Goal: Information Seeking & Learning: Learn about a topic

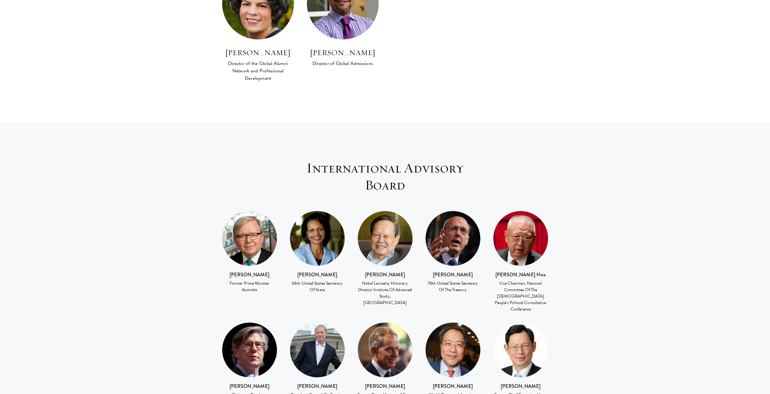
scroll to position [708, 0]
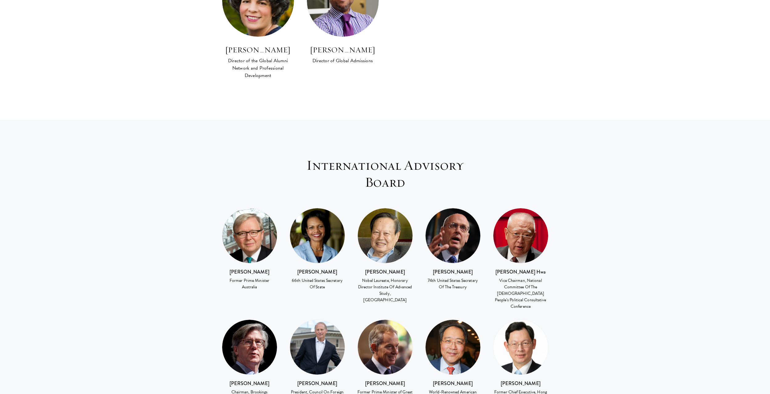
drag, startPoint x: 361, startPoint y: 257, endPoint x: 407, endPoint y: 269, distance: 47.9
click at [407, 277] on div "Nobel Laureate, Honorary Director Institute Of Advanced Study, Tsinghua Univers…" at bounding box center [384, 290] width 55 height 26
click at [397, 277] on div "Nobel Laureate, Honorary Director Institute Of Advanced Study, Tsinghua Univers…" at bounding box center [384, 290] width 55 height 26
drag, startPoint x: 291, startPoint y: 257, endPoint x: 330, endPoint y: 263, distance: 39.6
click at [330, 277] on div "66th United States Secretary Of State" at bounding box center [317, 283] width 55 height 13
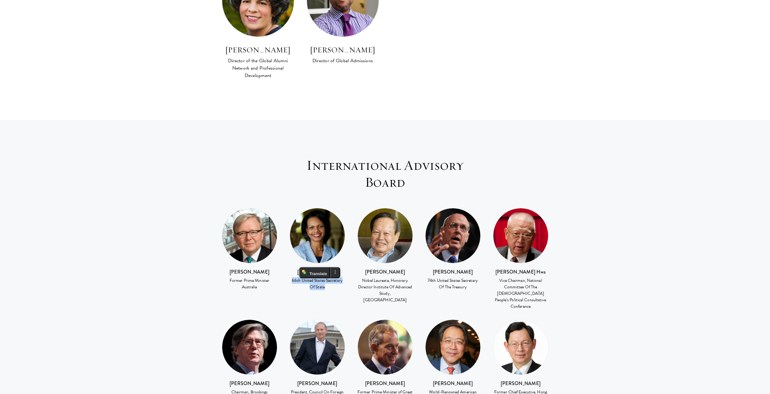
click at [312, 277] on div "66th United States Secretary Of State" at bounding box center [317, 283] width 55 height 13
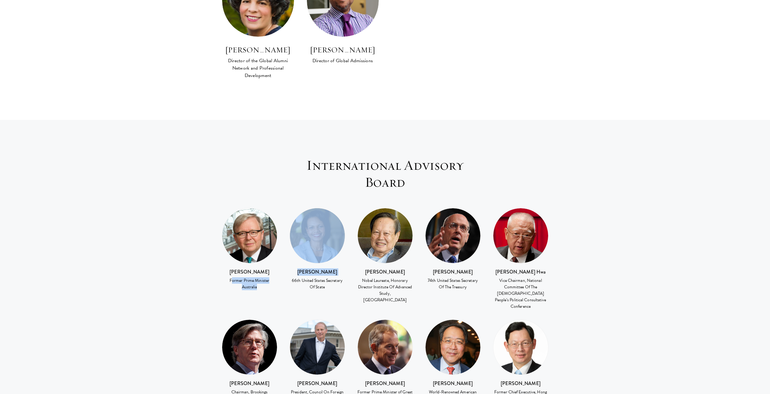
drag, startPoint x: 224, startPoint y: 257, endPoint x: 283, endPoint y: 256, distance: 59.5
click at [283, 256] on div "Kevin Rudd Former Prime Minister Australia Condoleezza Rice 66th United States …" at bounding box center [385, 369] width 339 height 322
click at [268, 277] on div "Former Prime Minister Australia" at bounding box center [249, 283] width 55 height 13
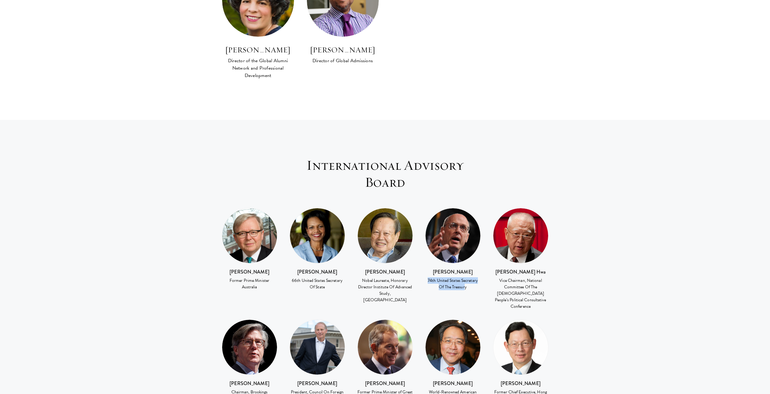
drag, startPoint x: 428, startPoint y: 256, endPoint x: 465, endPoint y: 263, distance: 37.7
click at [465, 277] on div "74th United States Secretary Of The Treasury" at bounding box center [452, 283] width 55 height 13
click at [448, 277] on div "74th United States Secretary Of The Treasury" at bounding box center [452, 283] width 55 height 13
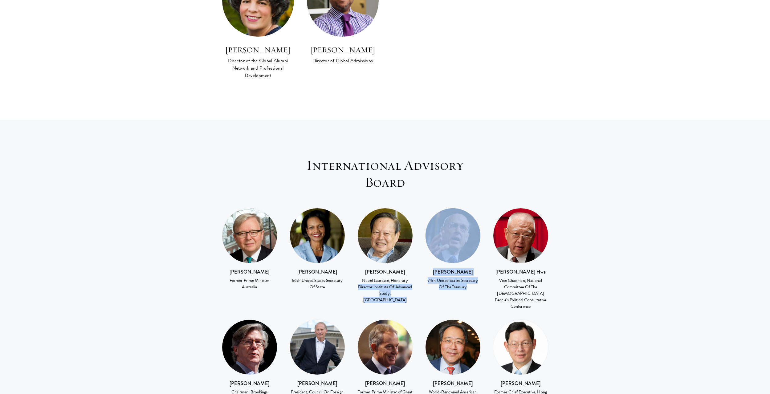
drag, startPoint x: 472, startPoint y: 263, endPoint x: 415, endPoint y: 257, distance: 57.3
click at [415, 257] on div "Kevin Rudd Former Prime Minister Australia Condoleezza Rice 66th United States …" at bounding box center [385, 369] width 339 height 322
click at [452, 277] on div "74th United States Secretary Of The Treasury" at bounding box center [452, 283] width 55 height 13
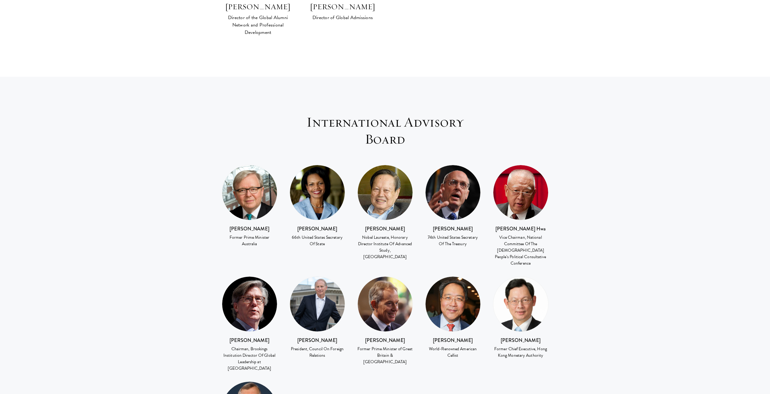
scroll to position [770, 0]
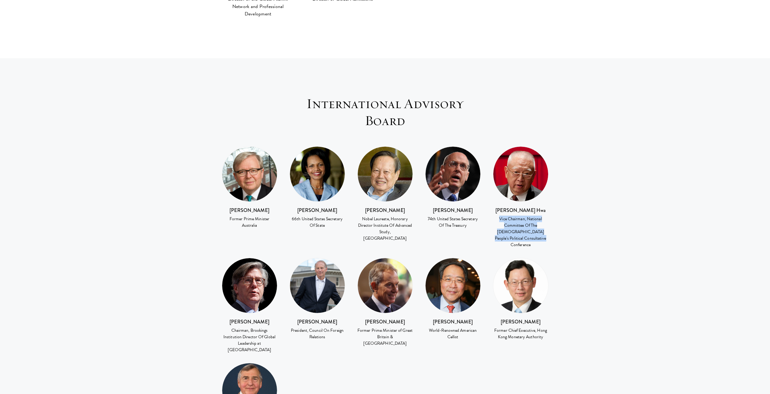
drag, startPoint x: 499, startPoint y: 194, endPoint x: 532, endPoint y: 212, distance: 37.8
click at [532, 216] on div "Vice Chairman, National Committee Of The Chinese People’s Political Consultativ…" at bounding box center [520, 232] width 55 height 32
click at [525, 216] on div "Vice Chairman, National Committee Of The Chinese People’s Political Consultativ…" at bounding box center [520, 232] width 55 height 32
drag, startPoint x: 501, startPoint y: 303, endPoint x: 545, endPoint y: 305, distance: 44.1
click at [545, 327] on div "Former Chief Executive, Hong Kong Monetary Authority" at bounding box center [520, 333] width 55 height 13
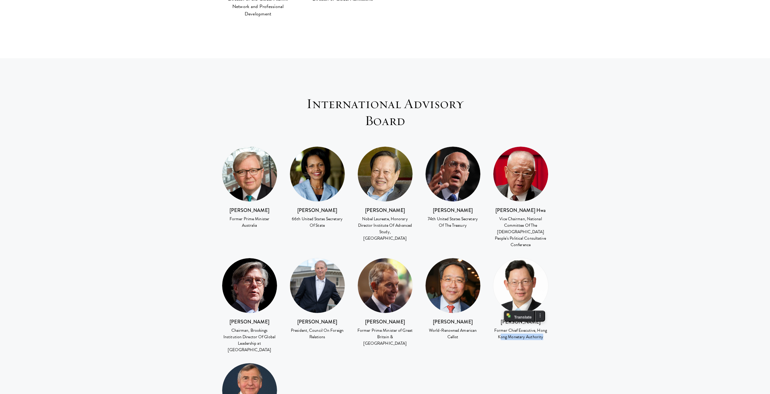
click at [533, 327] on div "Former Chief Executive, Hong Kong Monetary Authority" at bounding box center [520, 333] width 55 height 13
drag, startPoint x: 442, startPoint y: 306, endPoint x: 464, endPoint y: 305, distance: 22.5
click at [464, 327] on div "World-Renowned American Cellist" at bounding box center [452, 333] width 55 height 13
click at [445, 327] on div "World-Renowned American Cellist" at bounding box center [452, 333] width 55 height 13
drag, startPoint x: 359, startPoint y: 300, endPoint x: 386, endPoint y: 306, distance: 27.5
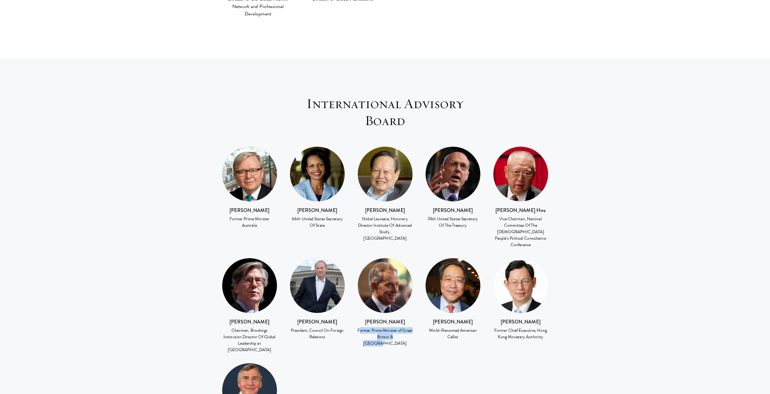
click at [395, 327] on div "Former Prime Minister of Great Britain & Northern Ireland" at bounding box center [384, 336] width 55 height 19
click at [383, 327] on div "Former Prime Minister of Great Britain & Northern Ireland" at bounding box center [384, 336] width 55 height 19
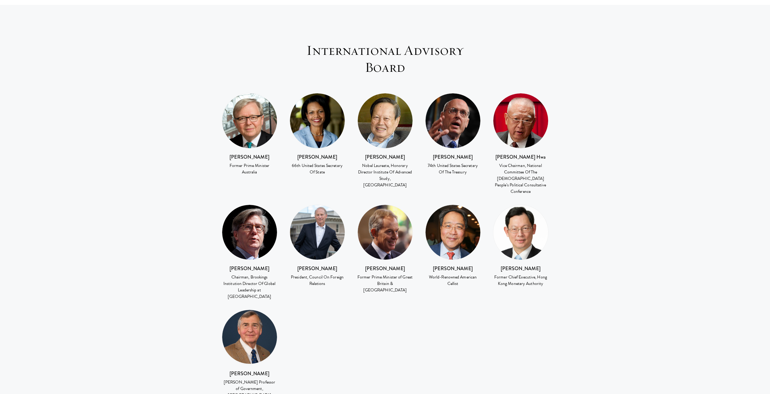
scroll to position [832, 0]
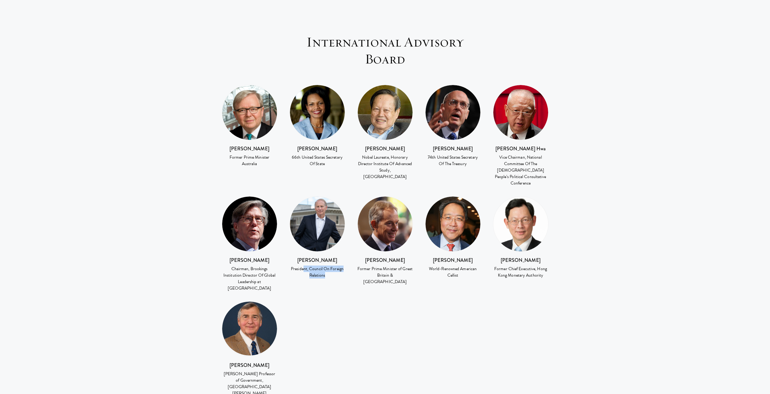
drag, startPoint x: 304, startPoint y: 236, endPoint x: 323, endPoint y: 245, distance: 20.5
click at [325, 266] on div "President, Council On Foreign Relations" at bounding box center [317, 272] width 55 height 13
drag, startPoint x: 256, startPoint y: 237, endPoint x: 263, endPoint y: 250, distance: 15.7
click at [263, 266] on div "Chairman, Brookings Institution Director Of Global Leadership at Tsinghua Unive…" at bounding box center [249, 279] width 55 height 26
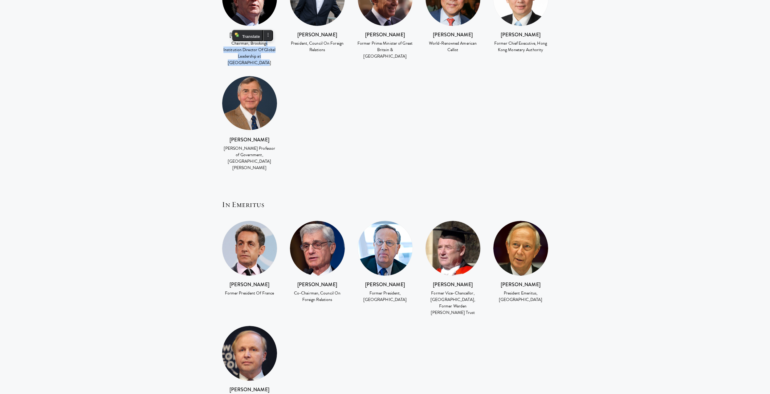
scroll to position [1078, 0]
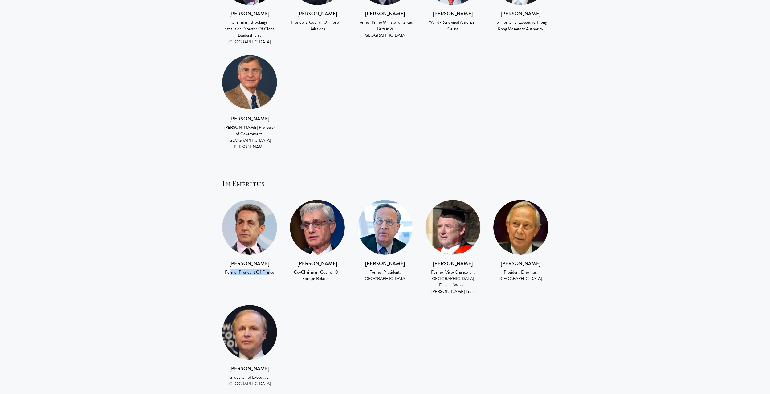
drag, startPoint x: 231, startPoint y: 226, endPoint x: 286, endPoint y: 223, distance: 55.5
click at [272, 260] on div "Nicolas Sarkozy Former President Of France" at bounding box center [249, 268] width 55 height 16
drag, startPoint x: 304, startPoint y: 225, endPoint x: 341, endPoint y: 237, distance: 39.1
click at [341, 269] on div "Co-Chairman, Council On Foreign Relations" at bounding box center [317, 275] width 55 height 13
click at [327, 269] on div "Co-Chairman, Council On Foreign Relations" at bounding box center [317, 275] width 55 height 13
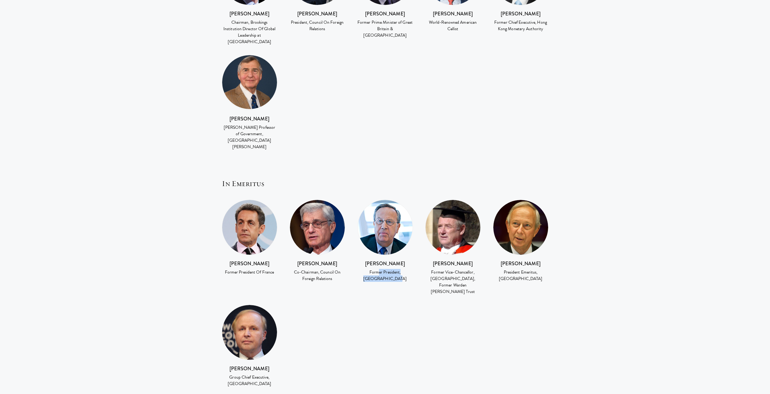
drag, startPoint x: 381, startPoint y: 226, endPoint x: 397, endPoint y: 237, distance: 19.3
click at [397, 260] on div "Richard Levin Former President, Yale University" at bounding box center [384, 271] width 55 height 22
click at [388, 269] on div "Former President, Yale University" at bounding box center [384, 275] width 55 height 13
drag, startPoint x: 367, startPoint y: 229, endPoint x: 400, endPoint y: 234, distance: 32.7
click at [400, 269] on div "Former President, Yale University" at bounding box center [384, 275] width 55 height 13
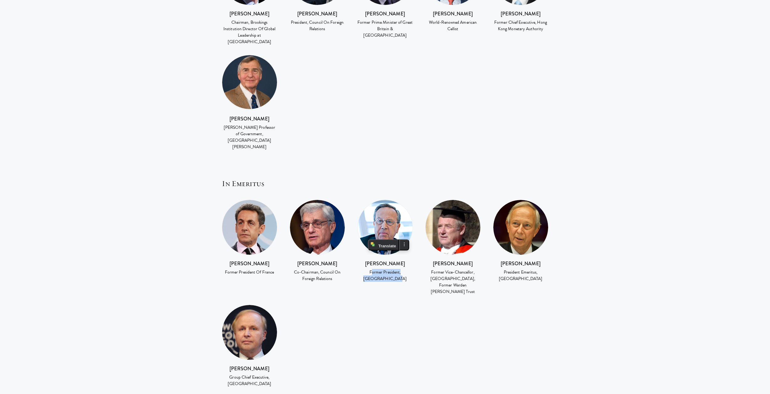
click at [385, 269] on div "Former President, Yale University" at bounding box center [384, 275] width 55 height 13
drag, startPoint x: 447, startPoint y: 231, endPoint x: 462, endPoint y: 244, distance: 20.3
click at [462, 260] on div "Sir Colin Lucas Former Vice-Chancellor, University Of Oxford, Former Warden Rho…" at bounding box center [452, 277] width 55 height 35
click at [464, 269] on div "Former Vice-Chancellor, University Of Oxford, Former Warden Rhodes Trust" at bounding box center [452, 282] width 55 height 26
drag, startPoint x: 527, startPoint y: 225, endPoint x: 532, endPoint y: 238, distance: 14.7
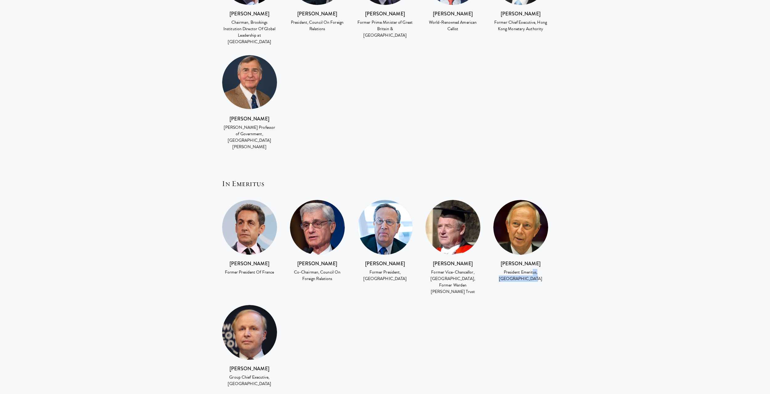
click at [532, 238] on div "Richard Brodhead President Emeritus, Duke University" at bounding box center [521, 246] width 68 height 92
click at [517, 269] on div "President Emeritus, Duke University" at bounding box center [520, 275] width 55 height 13
drag, startPoint x: 238, startPoint y: 313, endPoint x: 274, endPoint y: 328, distance: 38.2
click at [274, 328] on div "Robert Dudley Group Chief Executive, BP" at bounding box center [249, 346] width 55 height 83
click at [290, 318] on div "Nicolas Sarkozy Former President Of France Robert Rubin Co-Chairman, Council On…" at bounding box center [385, 298] width 339 height 197
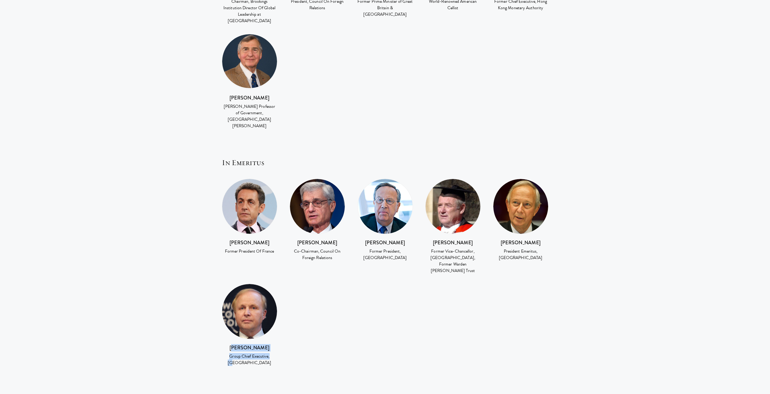
scroll to position [1294, 0]
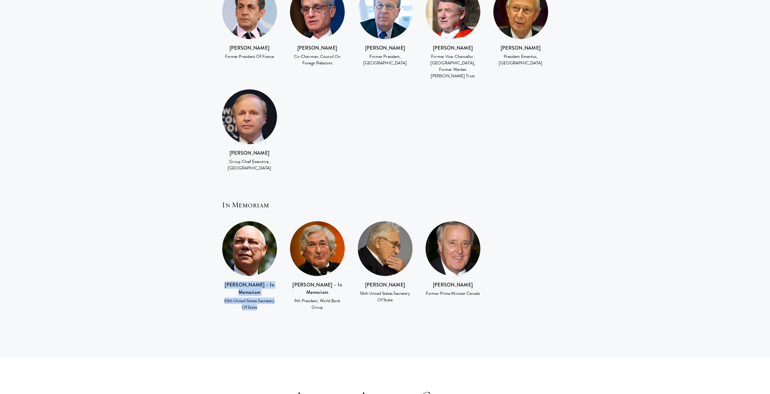
drag, startPoint x: 233, startPoint y: 230, endPoint x: 304, endPoint y: 240, distance: 71.8
click at [280, 252] on div "Colin Powell – In Memoriam 65th United States Secretary Of State" at bounding box center [250, 270] width 68 height 99
click at [327, 298] on div "9th President, World Bank Group" at bounding box center [317, 304] width 55 height 13
drag, startPoint x: 305, startPoint y: 238, endPoint x: 317, endPoint y: 249, distance: 16.1
click at [317, 281] on div "Sir James Wolfensohn – In Memoriam 9th President, World Bank Group" at bounding box center [317, 296] width 55 height 30
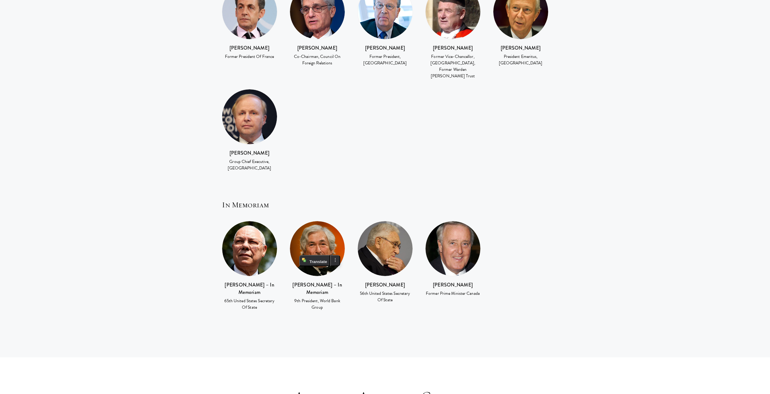
click at [337, 298] on div "9th President, World Bank Group" at bounding box center [317, 304] width 55 height 13
drag, startPoint x: 396, startPoint y: 242, endPoint x: 406, endPoint y: 245, distance: 10.4
click at [406, 290] on div "56th United States Secretary Of State" at bounding box center [384, 296] width 55 height 13
click at [392, 247] on div "Henry Kissinger 56th United States Secretary Of State" at bounding box center [385, 267] width 68 height 92
drag, startPoint x: 430, startPoint y: 233, endPoint x: 492, endPoint y: 237, distance: 61.7
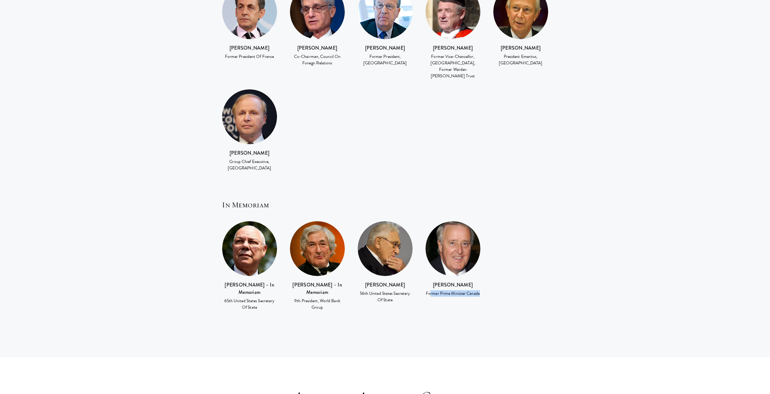
click at [480, 239] on div "Brian Mulroney Former Prime Minister Canada" at bounding box center [453, 264] width 68 height 86
click at [492, 237] on div "Colin Powell – In Memoriam 65th United States Secretary Of State Sir James Wolf…" at bounding box center [385, 270] width 339 height 99
drag, startPoint x: 492, startPoint y: 237, endPoint x: 375, endPoint y: 233, distance: 117.1
click at [372, 233] on div "Colin Powell – In Memoriam 65th United States Secretary Of State Sir James Wolf…" at bounding box center [385, 270] width 339 height 99
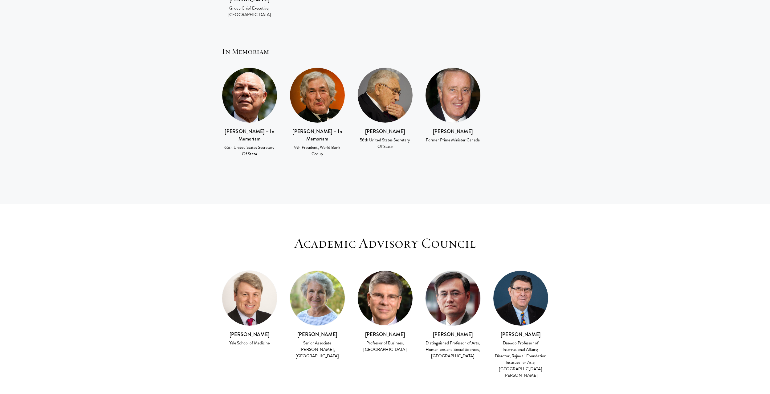
scroll to position [1448, 0]
drag, startPoint x: 231, startPoint y: 289, endPoint x: 264, endPoint y: 290, distance: 32.7
click at [264, 290] on div "Dr. Michael Cappello Yale School of Medicine" at bounding box center [250, 313] width 68 height 86
click at [271, 339] on div "Yale School of Medicine" at bounding box center [249, 342] width 55 height 6
drag, startPoint x: 256, startPoint y: 286, endPoint x: 223, endPoint y: 287, distance: 33.0
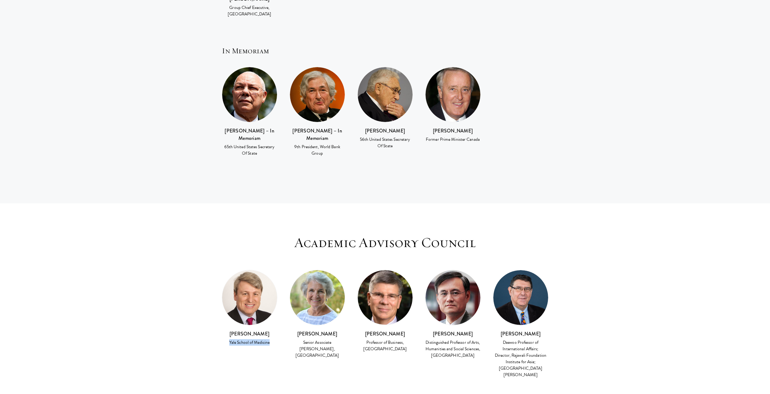
click at [225, 339] on div "Yale School of Medicine" at bounding box center [249, 342] width 55 height 6
click at [366, 234] on h3 "Academic Advisory Council" at bounding box center [385, 242] width 191 height 17
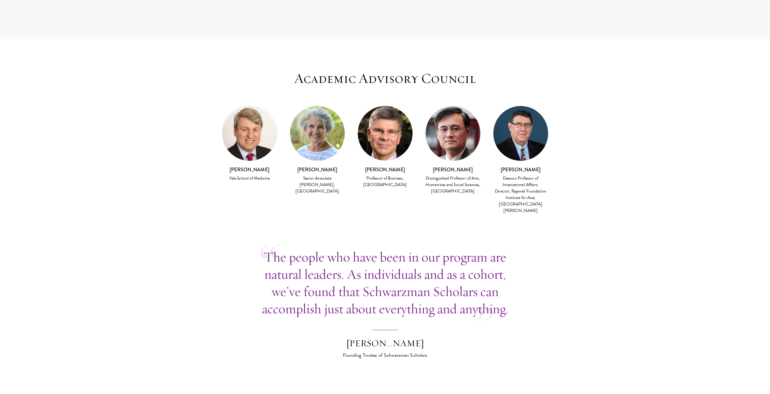
scroll to position [1694, 0]
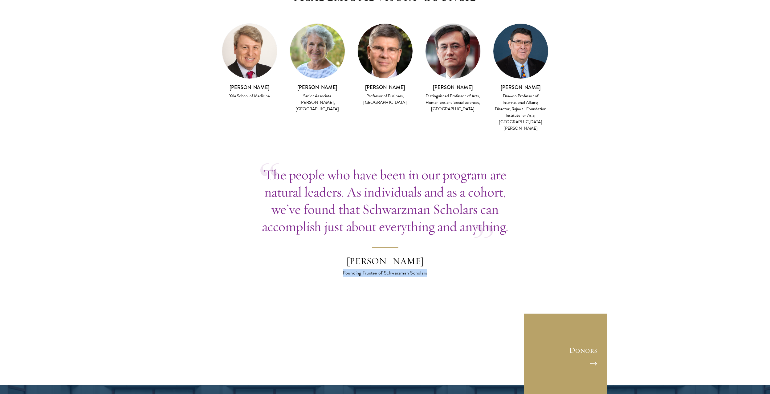
drag, startPoint x: 339, startPoint y: 209, endPoint x: 438, endPoint y: 218, distance: 99.6
click at [434, 214] on section "The people who have been in our program are natural leaders. As individuals and…" at bounding box center [385, 257] width 770 height 182
click at [429, 254] on section "The people who have been in our program are natural leaders. As individuals and…" at bounding box center [385, 257] width 770 height 182
click at [362, 269] on div "Founding Trustee of Schwarzman Scholars" at bounding box center [385, 272] width 108 height 7
click at [353, 269] on div "Founding Trustee of Schwarzman Scholars" at bounding box center [385, 272] width 108 height 7
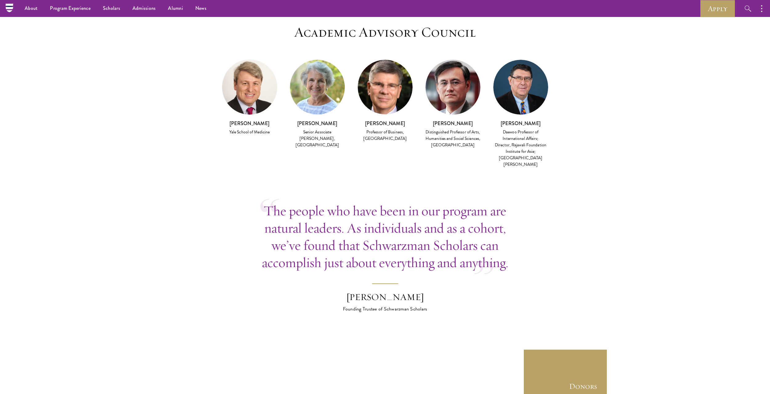
scroll to position [1540, 0]
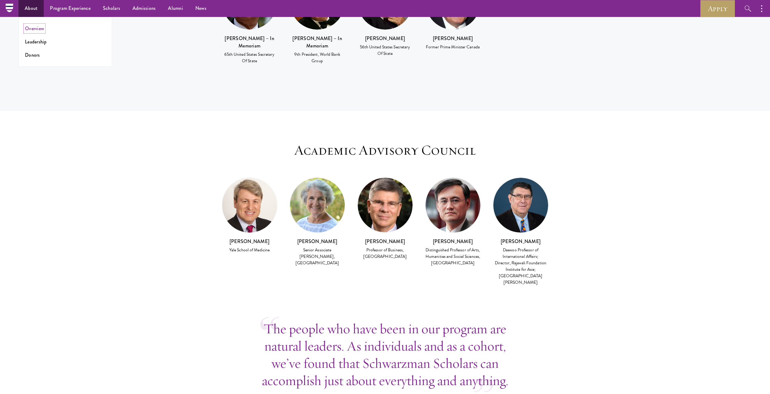
click at [32, 26] on link "Overview" at bounding box center [34, 28] width 19 height 7
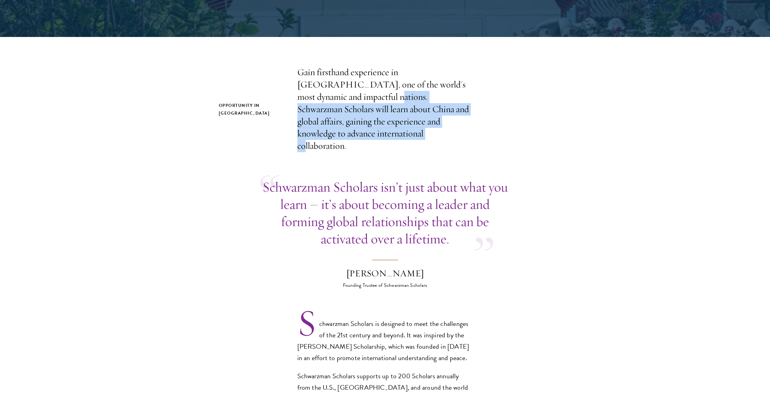
drag, startPoint x: 321, startPoint y: 102, endPoint x: 354, endPoint y: 132, distance: 44.1
click at [354, 132] on p "Gain firsthand experience in [GEOGRAPHIC_DATA], one of the world's most dynamic…" at bounding box center [385, 109] width 176 height 86
click at [379, 91] on p "Gain firsthand experience in [GEOGRAPHIC_DATA], one of the world's most dynamic…" at bounding box center [385, 109] width 176 height 86
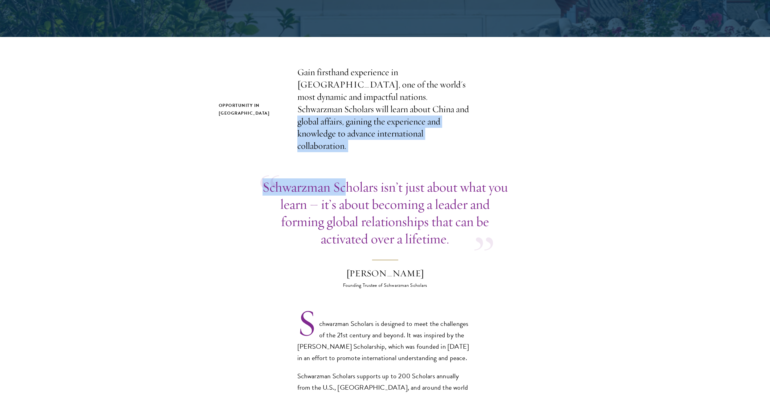
drag, startPoint x: 349, startPoint y: 118, endPoint x: 346, endPoint y: 142, distance: 23.6
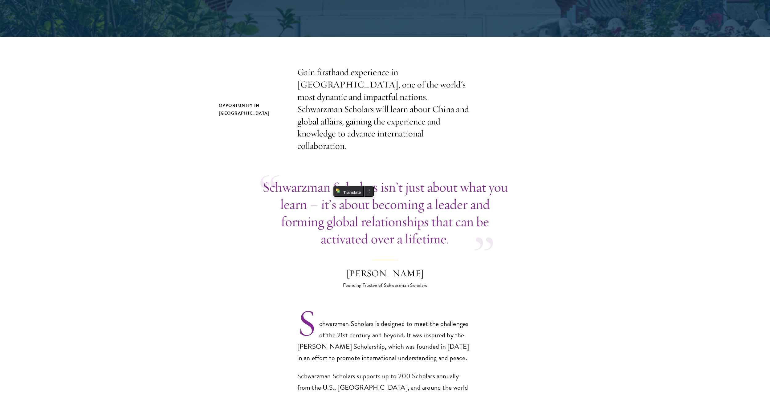
click at [378, 102] on p "Gain firsthand experience in [GEOGRAPHIC_DATA], one of the world's most dynamic…" at bounding box center [385, 109] width 176 height 86
drag, startPoint x: 358, startPoint y: 121, endPoint x: 355, endPoint y: 139, distance: 18.1
click at [355, 139] on p "Gain firsthand experience in [GEOGRAPHIC_DATA], one of the world's most dynamic…" at bounding box center [385, 109] width 176 height 86
click at [380, 106] on p "Gain firsthand experience in [GEOGRAPHIC_DATA], one of the world's most dynamic…" at bounding box center [385, 109] width 176 height 86
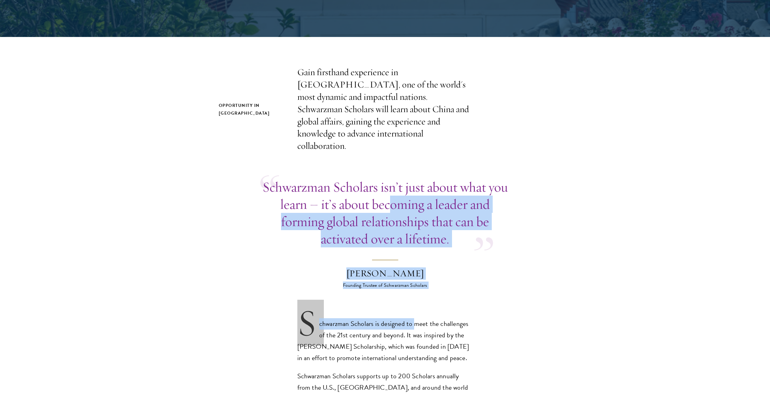
drag, startPoint x: 394, startPoint y: 182, endPoint x: 411, endPoint y: 300, distance: 119.9
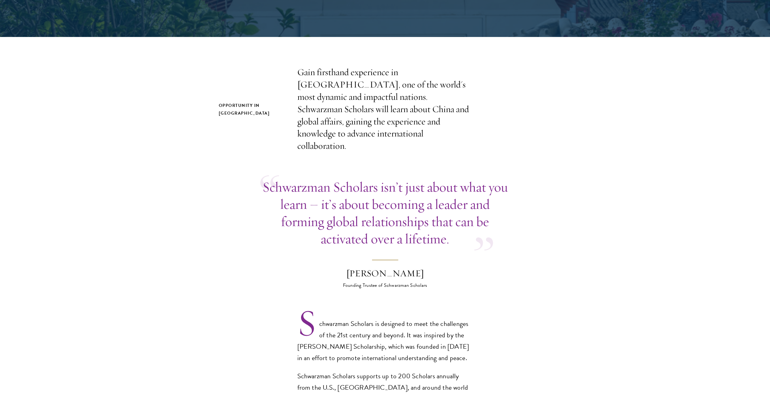
click at [454, 321] on p "Schwarzman Scholars is designed to meet the challenges of the 21st century and …" at bounding box center [385, 341] width 176 height 46
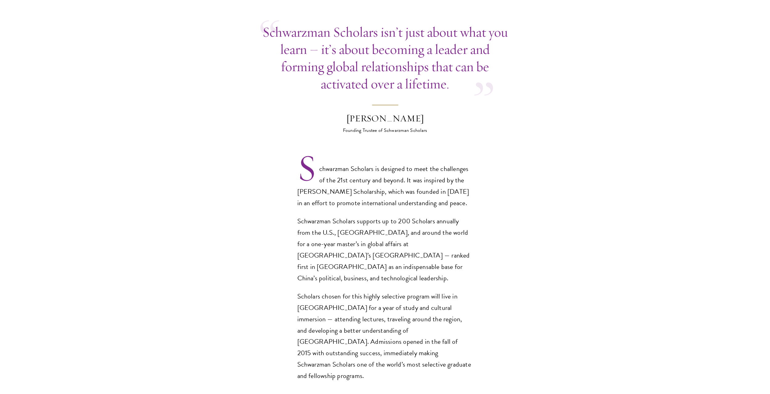
scroll to position [339, 0]
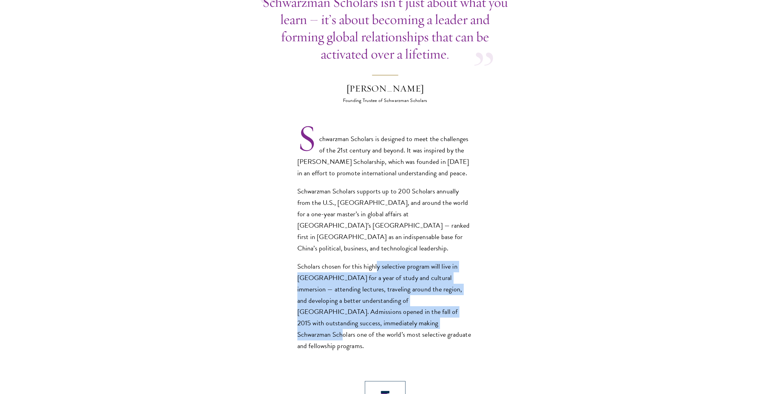
drag, startPoint x: 376, startPoint y: 244, endPoint x: 359, endPoint y: 302, distance: 61.1
click at [363, 302] on p "Scholars chosen for this highly selective program will live in Beijing for a ye…" at bounding box center [385, 306] width 176 height 91
click at [311, 267] on p "Scholars chosen for this highly selective program will live in Beijing for a ye…" at bounding box center [385, 306] width 176 height 91
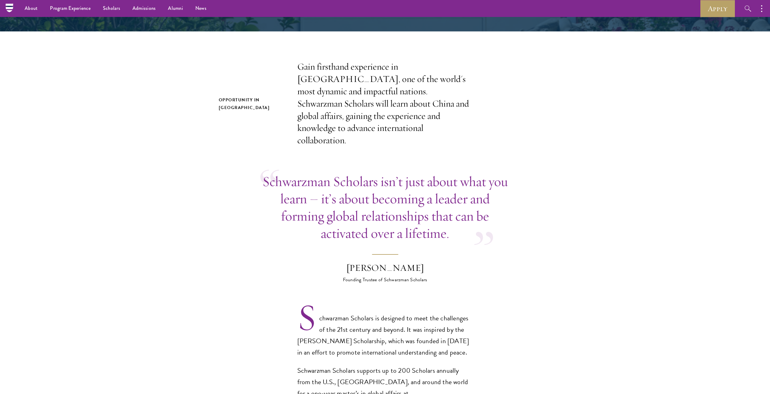
scroll to position [154, 0]
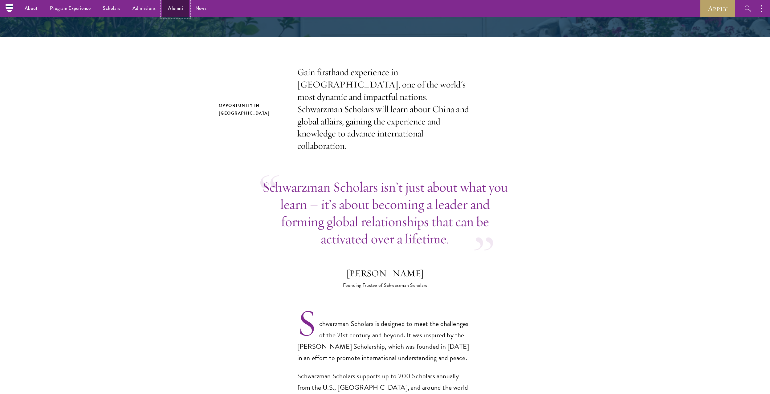
click at [176, 8] on link "Alumni" at bounding box center [175, 8] width 27 height 17
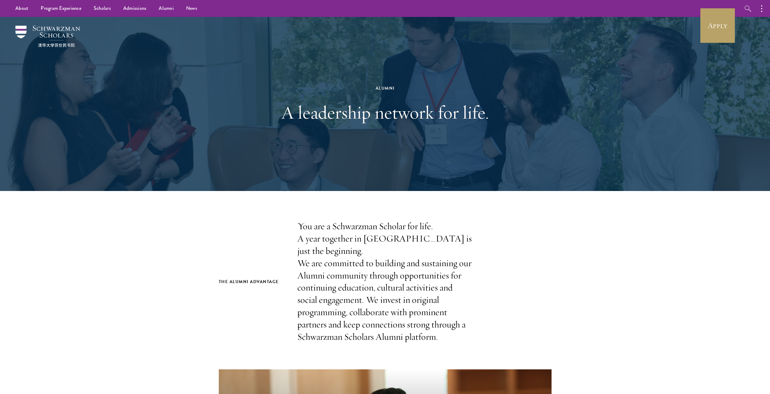
drag, startPoint x: 300, startPoint y: 217, endPoint x: 461, endPoint y: 320, distance: 191.5
click at [412, 299] on p "You are a Schwarzman Scholar for life. A year together in [GEOGRAPHIC_DATA] is …" at bounding box center [385, 281] width 176 height 123
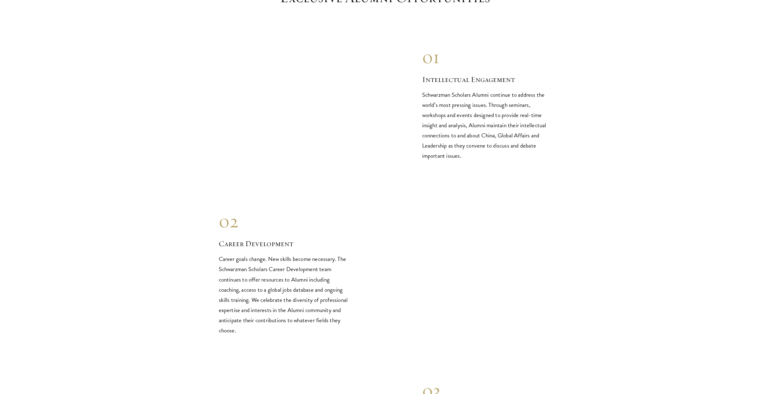
scroll to position [647, 0]
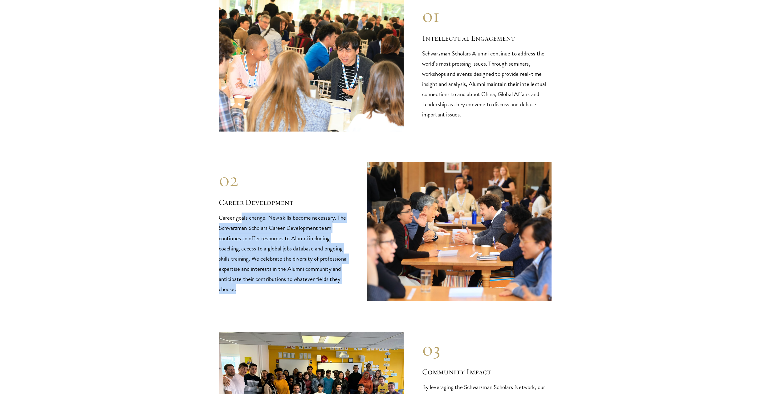
drag, startPoint x: 241, startPoint y: 210, endPoint x: 252, endPoint y: 278, distance: 69.6
click at [252, 278] on p "Career goals change. New skills become necessary. The Schwarzman Scholars Caree…" at bounding box center [283, 253] width 129 height 81
click at [276, 213] on p "Career goals change. New skills become necessary. The Schwarzman Scholars Caree…" at bounding box center [283, 253] width 129 height 81
drag, startPoint x: 271, startPoint y: 208, endPoint x: 269, endPoint y: 278, distance: 70.6
click at [269, 278] on p "Career goals change. New skills become necessary. The Schwarzman Scholars Caree…" at bounding box center [283, 253] width 129 height 81
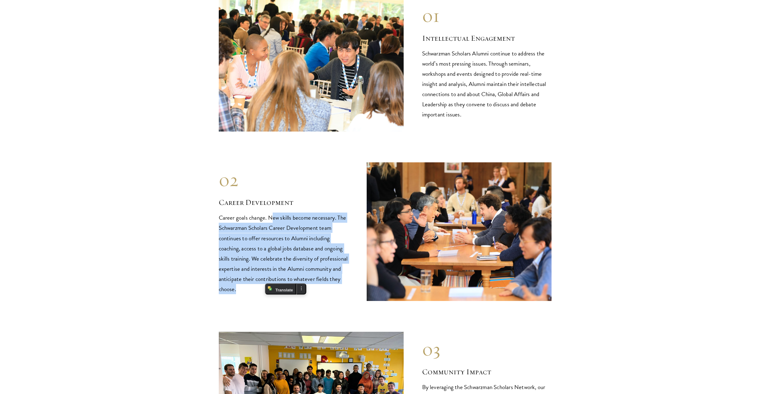
click at [316, 230] on p "Career goals change. New skills become necessary. The Schwarzman Scholars Caree…" at bounding box center [283, 253] width 129 height 81
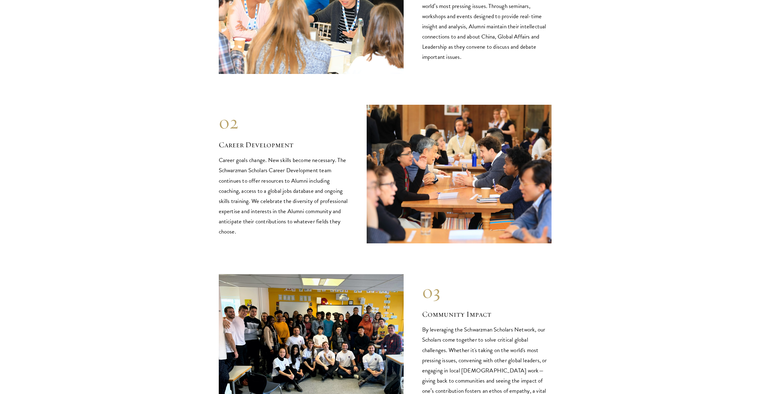
scroll to position [708, 0]
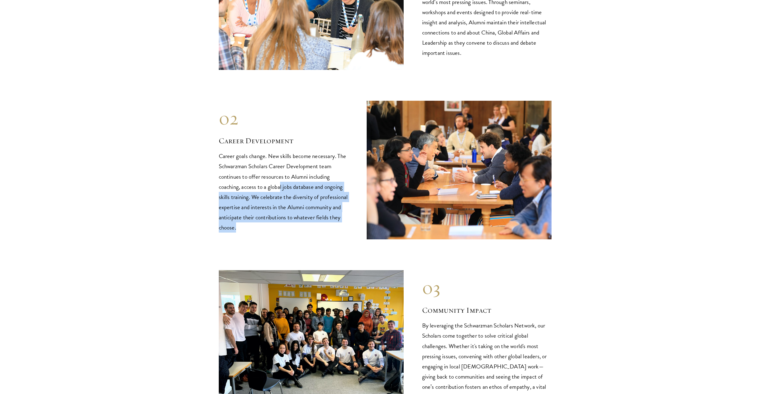
drag, startPoint x: 280, startPoint y: 172, endPoint x: 268, endPoint y: 216, distance: 45.1
click at [268, 216] on p "Career goals change. New skills become necessary. The Schwarzman Scholars Caree…" at bounding box center [283, 191] width 129 height 81
click at [306, 185] on p "Career goals change. New skills become necessary. The Schwarzman Scholars Caree…" at bounding box center [283, 191] width 129 height 81
drag, startPoint x: 270, startPoint y: 191, endPoint x: 265, endPoint y: 212, distance: 21.3
click at [265, 212] on p "Career goals change. New skills become necessary. The Schwarzman Scholars Caree…" at bounding box center [283, 191] width 129 height 81
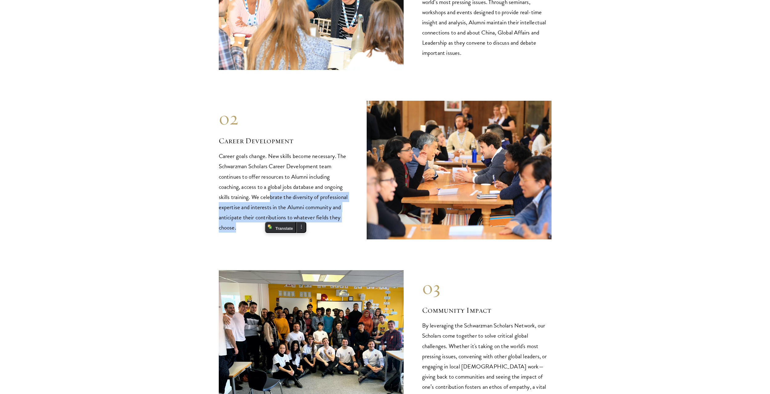
click at [318, 180] on p "Career goals change. New skills become necessary. The Schwarzman Scholars Caree…" at bounding box center [283, 191] width 129 height 81
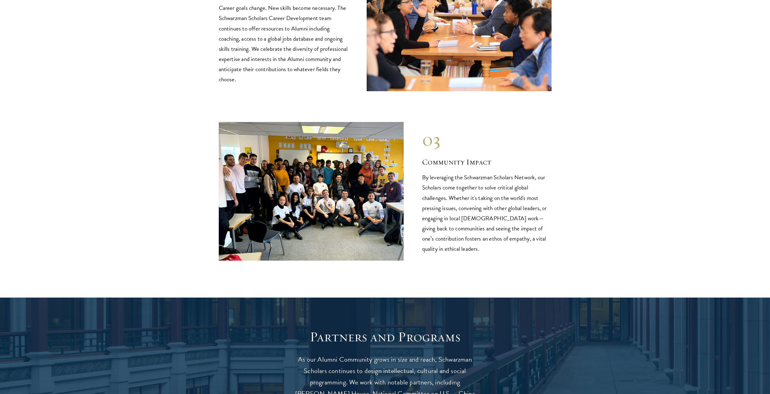
scroll to position [862, 0]
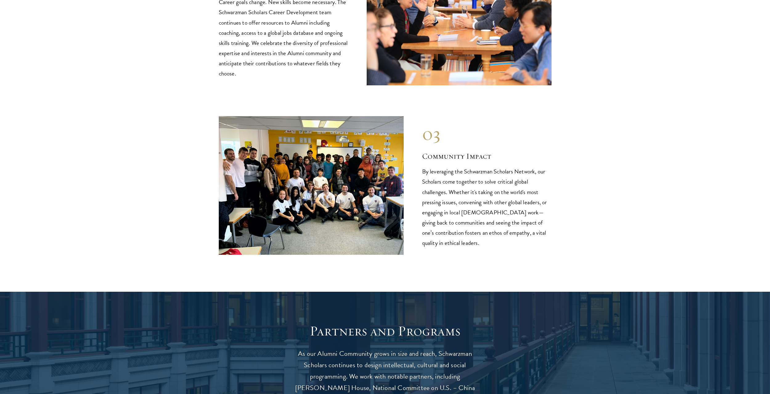
click at [307, 185] on img at bounding box center [311, 185] width 185 height 139
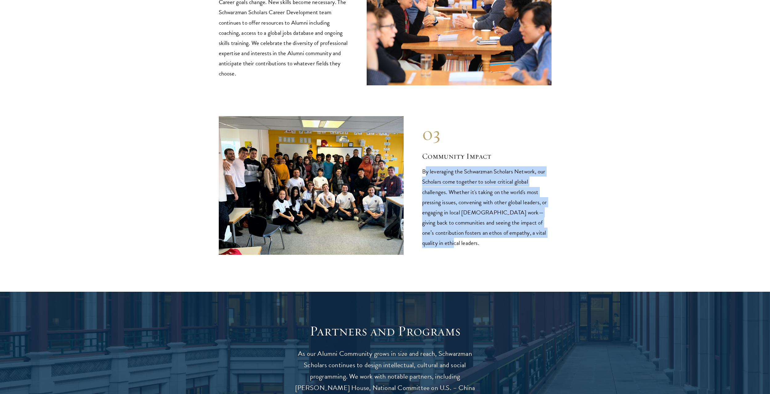
drag, startPoint x: 427, startPoint y: 158, endPoint x: 456, endPoint y: 226, distance: 74.6
click at [456, 226] on p "By leveraging the Schwarzman Scholars Network, our Scholars come together to so…" at bounding box center [486, 206] width 129 height 81
click at [515, 190] on p "By leveraging the Schwarzman Scholars Network, our Scholars come together to so…" at bounding box center [486, 206] width 129 height 81
click at [454, 178] on p "By leveraging the Schwarzman Scholars Network, our Scholars come together to so…" at bounding box center [486, 206] width 129 height 81
drag, startPoint x: 474, startPoint y: 172, endPoint x: 472, endPoint y: 229, distance: 57.0
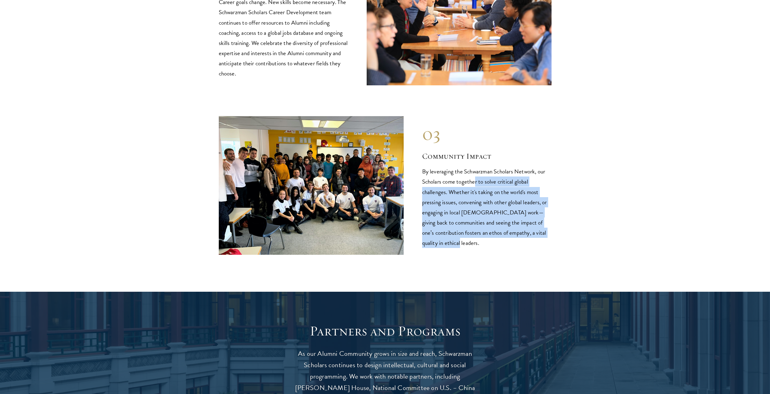
click at [472, 229] on p "By leveraging the Schwarzman Scholars Network, our Scholars come together to so…" at bounding box center [486, 206] width 129 height 81
click at [480, 182] on p "By leveraging the Schwarzman Scholars Network, our Scholars come together to so…" at bounding box center [486, 206] width 129 height 81
drag, startPoint x: 458, startPoint y: 177, endPoint x: 457, endPoint y: 232, distance: 55.1
click at [457, 232] on p "By leveraging the Schwarzman Scholars Network, our Scholars come together to so…" at bounding box center [486, 206] width 129 height 81
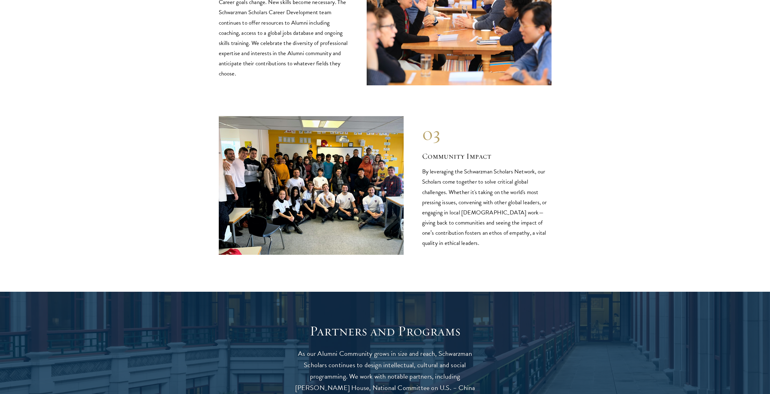
click at [491, 173] on p "By leveraging the Schwarzman Scholars Network, our Scholars come together to so…" at bounding box center [486, 206] width 129 height 81
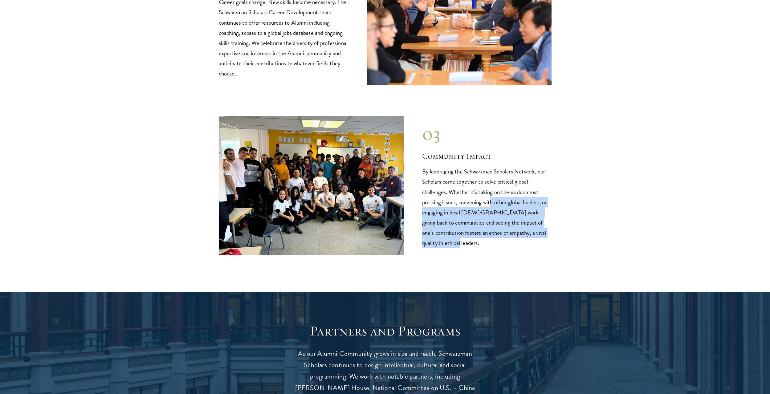
drag, startPoint x: 490, startPoint y: 190, endPoint x: 481, endPoint y: 241, distance: 51.6
click at [481, 241] on div "03 Community Impact By leveraging the Schwarzman Scholars Network, our Scholars…" at bounding box center [385, 185] width 333 height 139
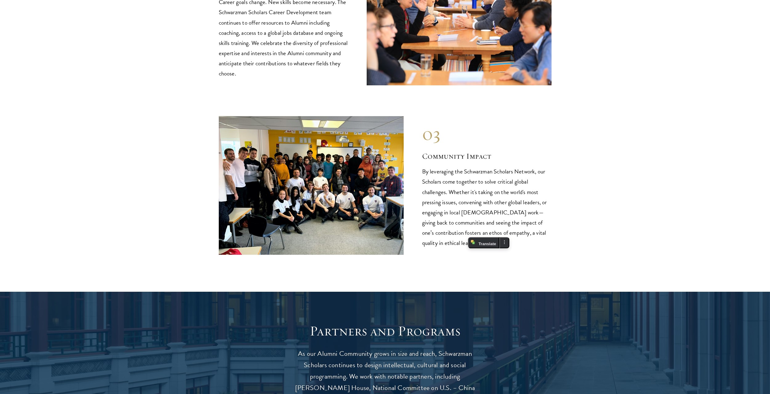
click at [483, 194] on p "By leveraging the Schwarzman Scholars Network, our Scholars come together to so…" at bounding box center [486, 206] width 129 height 81
drag, startPoint x: 456, startPoint y: 224, endPoint x: 460, endPoint y: 232, distance: 9.5
click at [460, 232] on p "By leveraging the Schwarzman Scholars Network, our Scholars come together to so…" at bounding box center [486, 206] width 129 height 81
click at [448, 205] on p "By leveraging the Schwarzman Scholars Network, our Scholars come together to so…" at bounding box center [486, 206] width 129 height 81
